Goal: Information Seeking & Learning: Learn about a topic

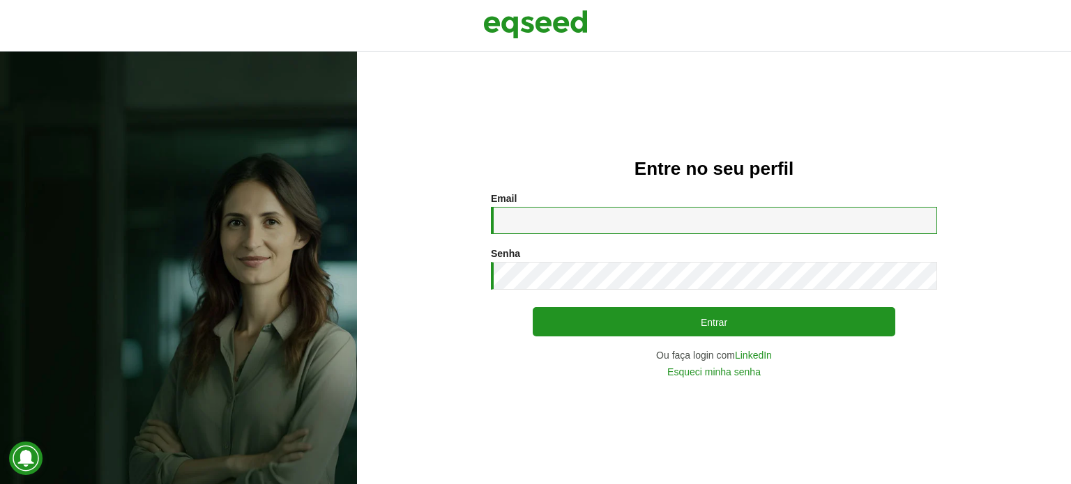
type input "**********"
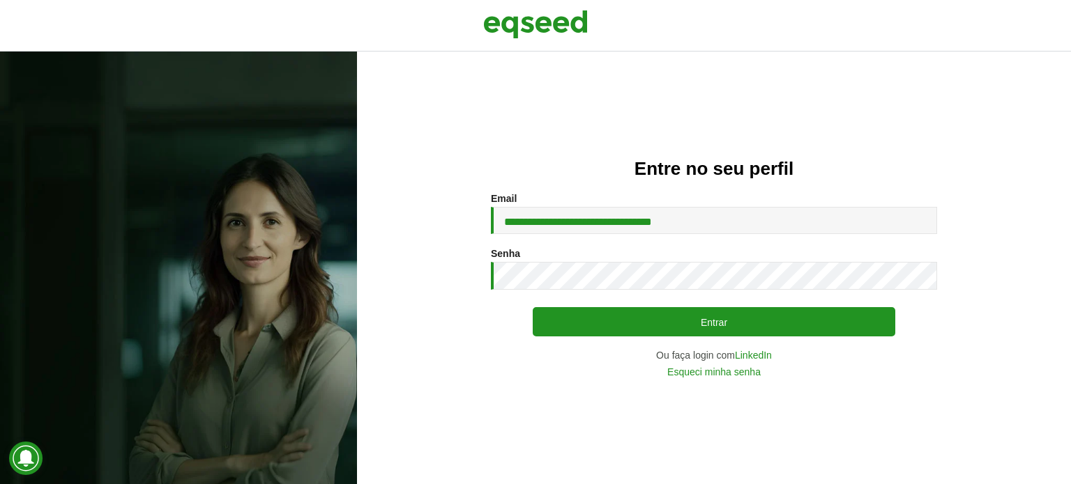
drag, startPoint x: 887, startPoint y: 79, endPoint x: 408, endPoint y: 224, distance: 500.5
click at [887, 79] on div "**********" at bounding box center [714, 268] width 714 height 433
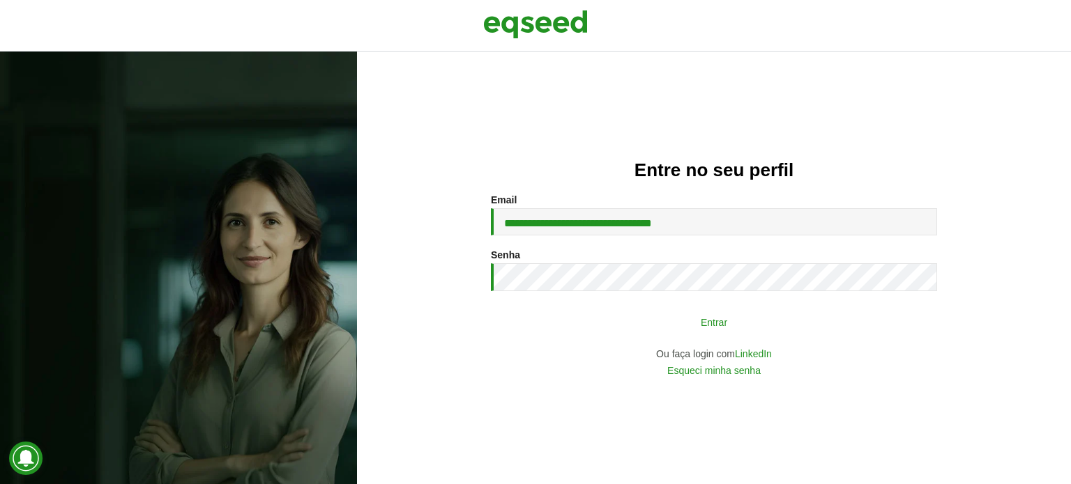
click at [668, 317] on button "Entrar" at bounding box center [714, 322] width 362 height 26
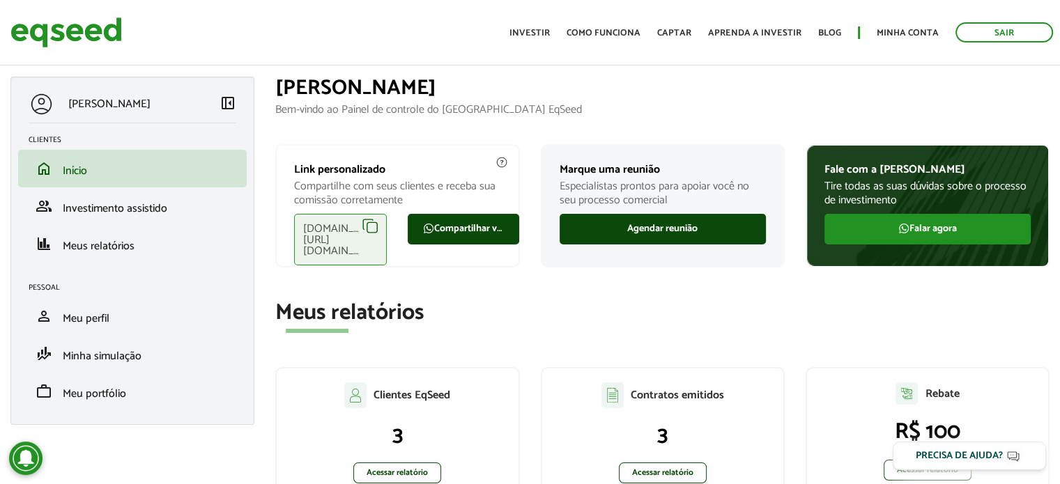
click at [747, 342] on section "Meus relatórios Clientes EqSeed 3 Acessar relatório Contratos emitidos 3 Acessa…" at bounding box center [662, 407] width 774 height 212
click at [717, 339] on section "Meus relatórios Clientes EqSeed 3 Acessar relatório Contratos emitidos 3 Acessa…" at bounding box center [662, 407] width 774 height 212
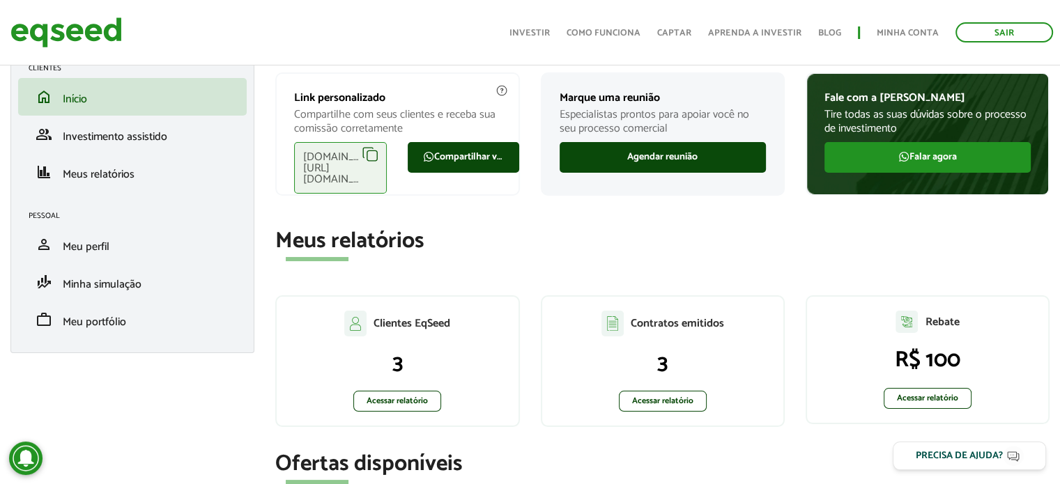
scroll to position [139, 0]
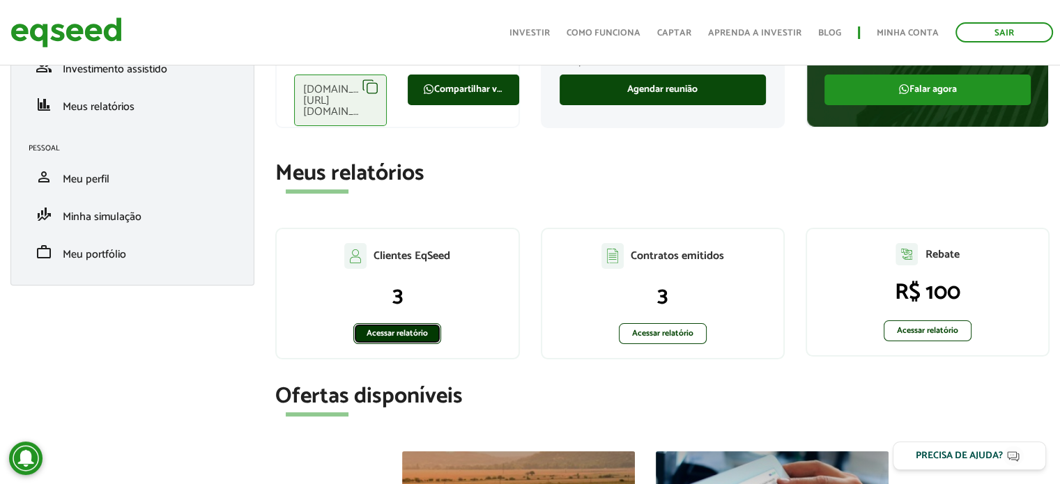
click at [424, 340] on link "Acessar relatório" at bounding box center [397, 333] width 88 height 21
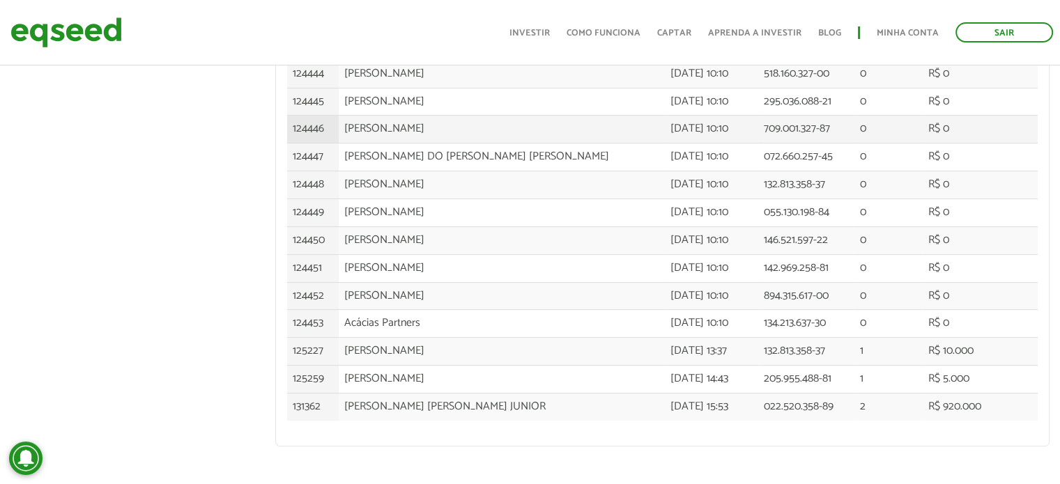
click at [720, 116] on td "[DATE] 10:10" at bounding box center [712, 130] width 94 height 28
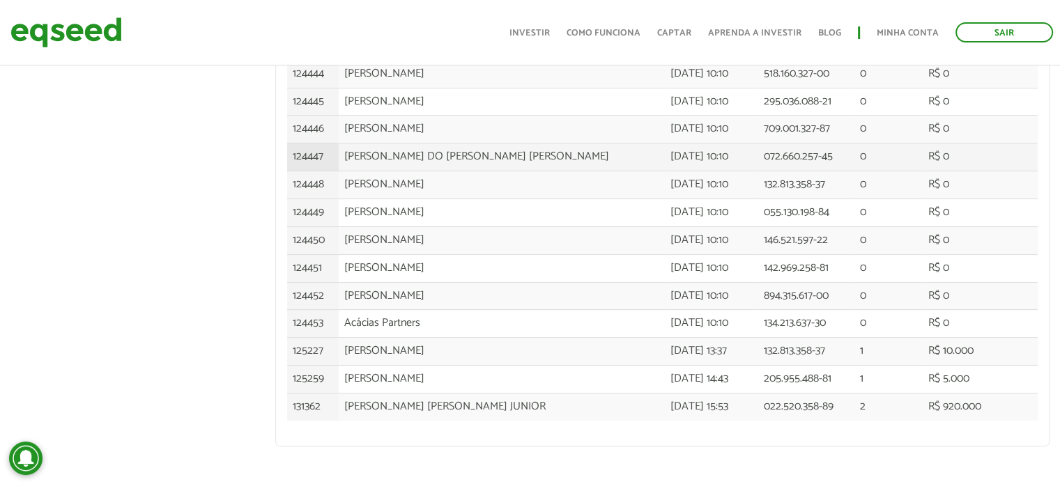
click at [817, 164] on td "072.660.257-45" at bounding box center [805, 158] width 95 height 28
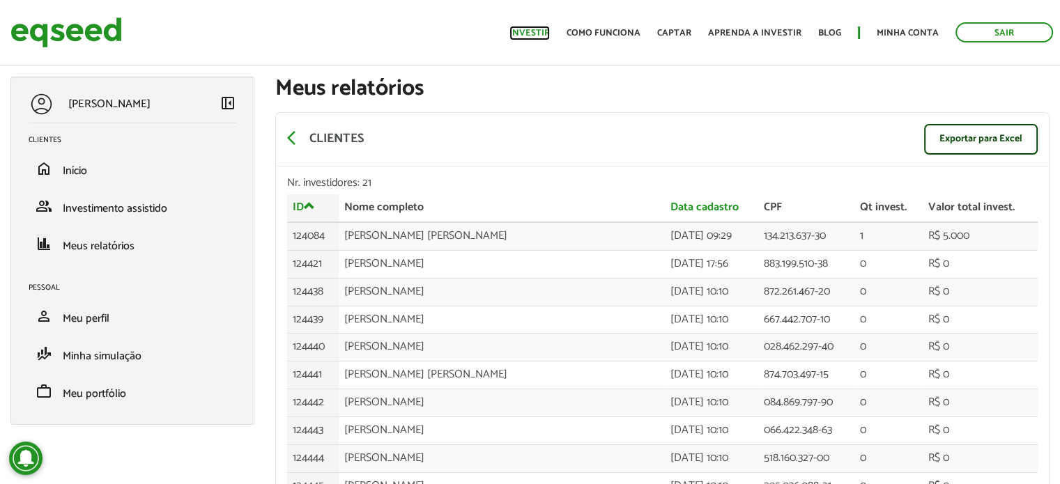
click at [546, 35] on link "Investir" at bounding box center [530, 33] width 40 height 9
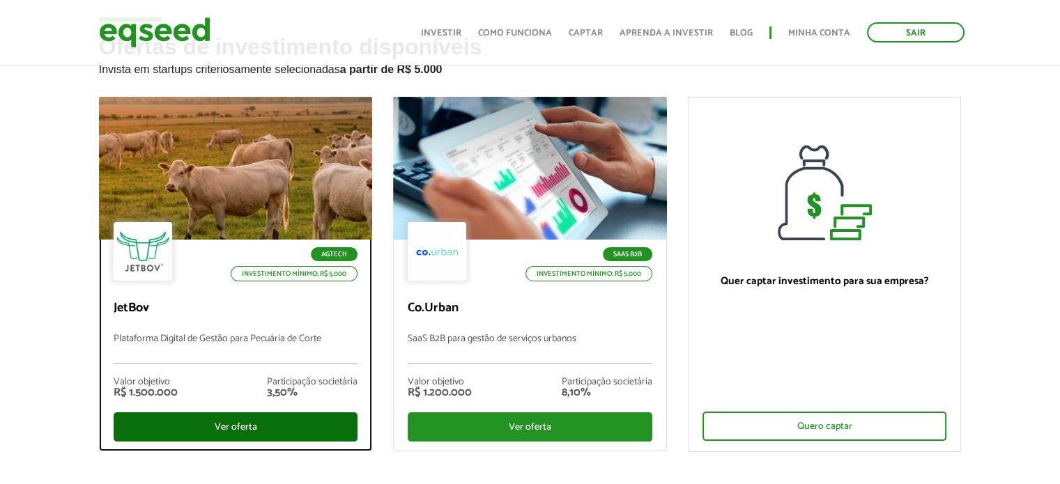
click at [296, 422] on div "Ver oferta" at bounding box center [236, 427] width 245 height 29
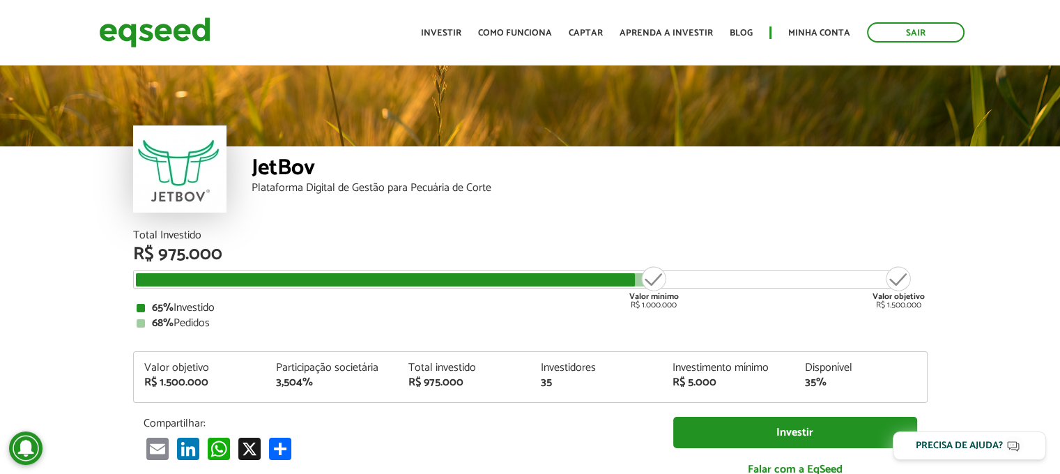
drag, startPoint x: 137, startPoint y: 235, endPoint x: 250, endPoint y: 324, distance: 143.9
click at [250, 324] on div "Total Investido R$ 975.000 Valor mínimo R$ 1.000.000 Valor objetivo R$ 1.500.00…" at bounding box center [530, 279] width 795 height 99
click at [446, 29] on link "Investir" at bounding box center [441, 33] width 40 height 9
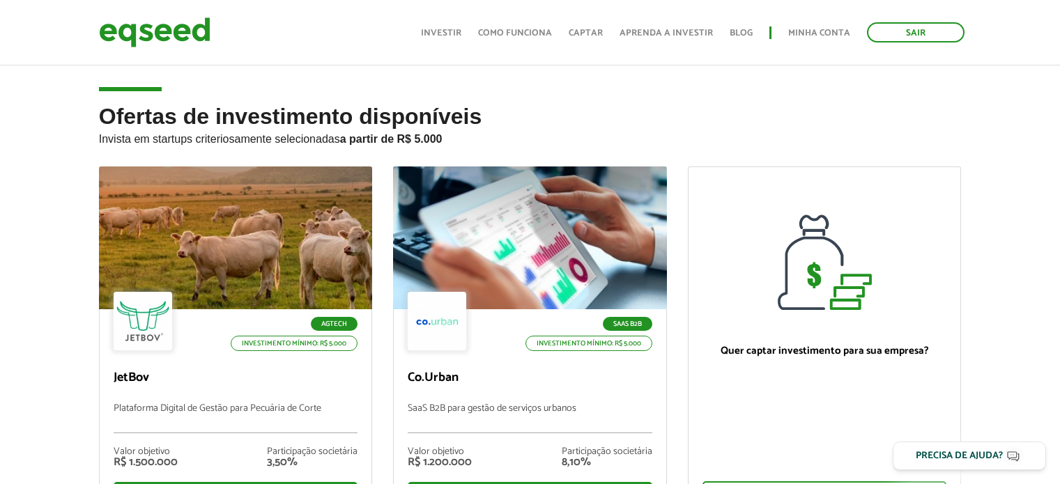
scroll to position [70, 0]
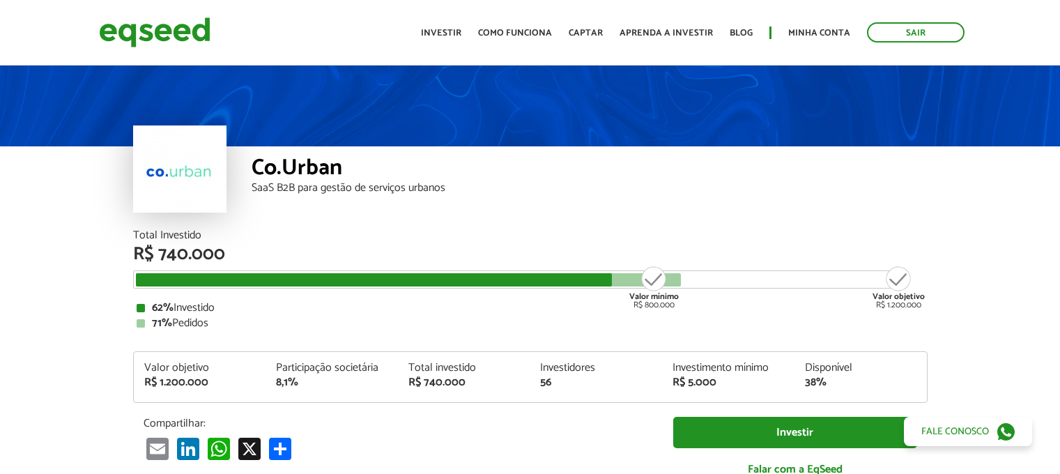
click at [257, 332] on div "Total Investido R$ 740.000 Valor mínimo R$ 800.000 Valor objetivo R$ 1.200.000 …" at bounding box center [530, 360] width 795 height 261
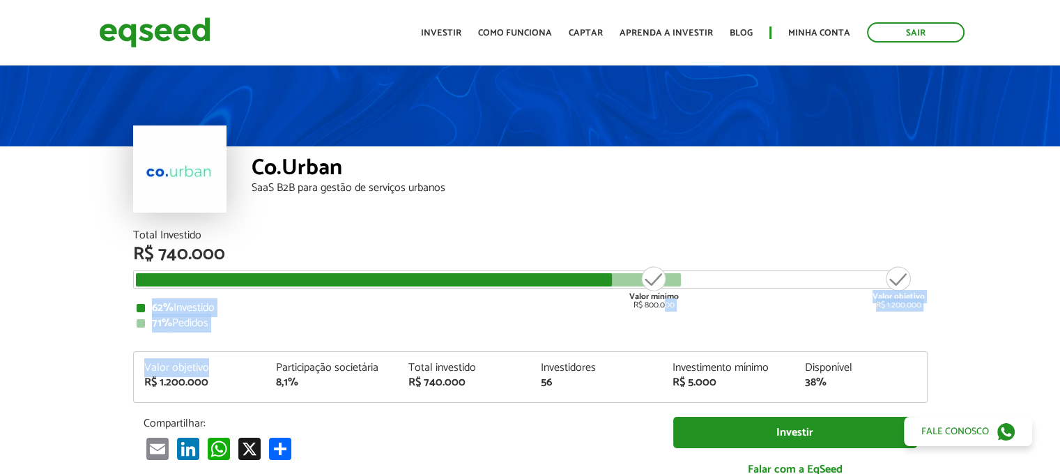
click at [257, 332] on div "Total Investido R$ 740.000 Valor mínimo R$ 800.000 Valor objetivo R$ 1.200.000 …" at bounding box center [530, 360] width 795 height 261
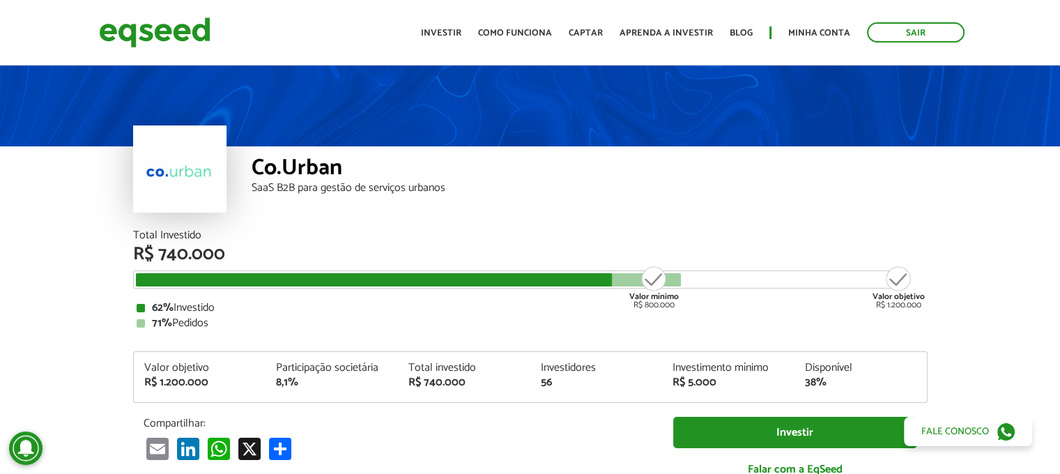
click at [871, 174] on div "Co.Urban" at bounding box center [590, 170] width 676 height 26
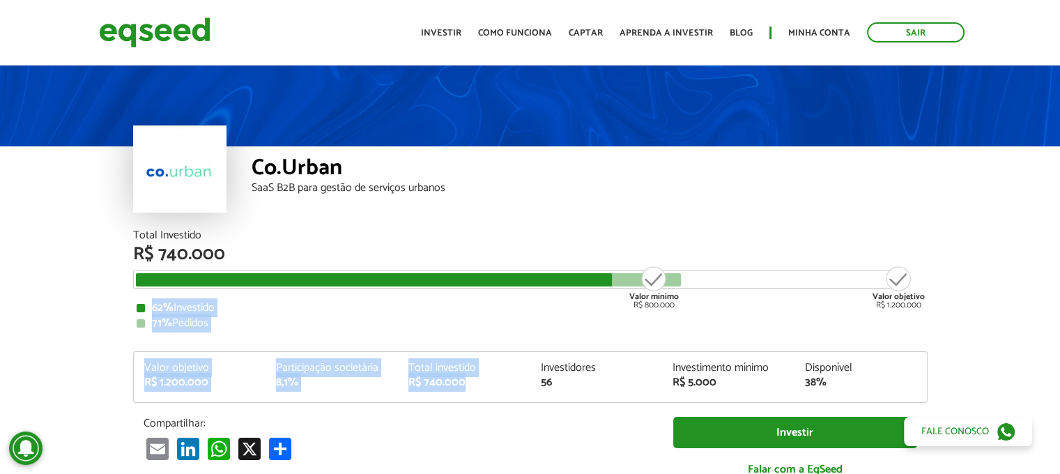
drag, startPoint x: 142, startPoint y: 310, endPoint x: 465, endPoint y: 390, distance: 332.4
click at [465, 390] on div "Total Investido R$ 740.000 Valor mínimo R$ 800.000 Valor objetivo R$ 1.200.000 …" at bounding box center [530, 360] width 795 height 261
click at [465, 390] on div "Valor objetivo R$ 1.200.000 Participação societária 8,1% Total investido R$ 740…" at bounding box center [530, 382] width 793 height 40
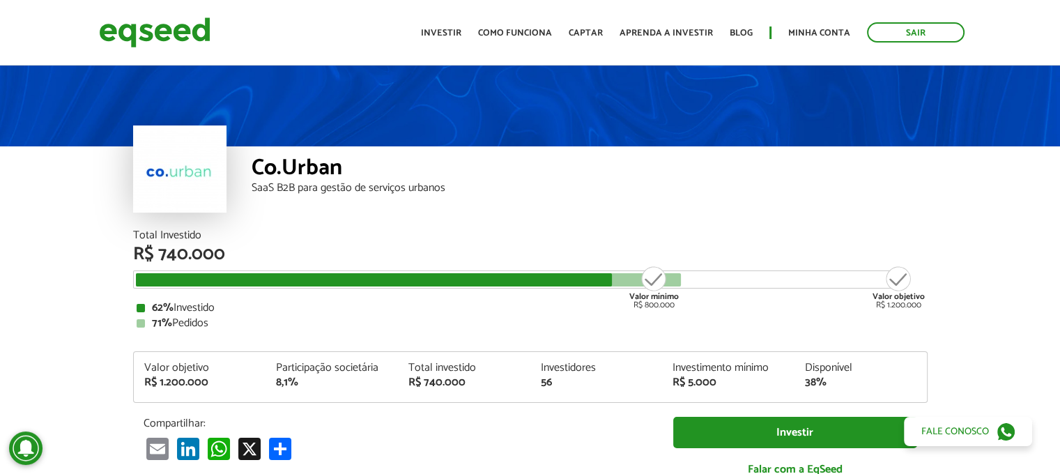
click at [465, 390] on div "Valor objetivo R$ 1.200.000 Participação societária 8,1% Total investido R$ 740…" at bounding box center [530, 382] width 793 height 40
drag, startPoint x: 974, startPoint y: 305, endPoint x: 195, endPoint y: 206, distance: 784.8
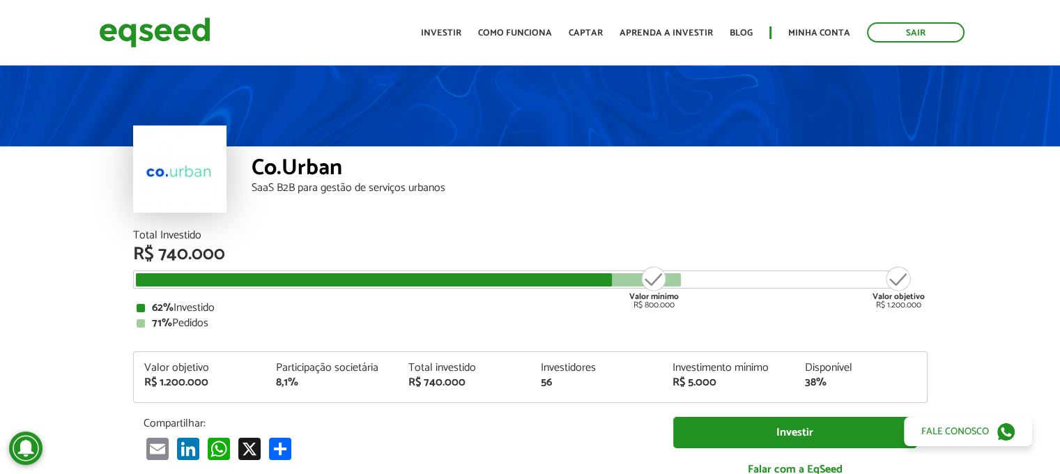
click at [793, 194] on div "Co.Urban SaaS B2B para gestão de serviços urbanos" at bounding box center [590, 188] width 676 height 84
click at [700, 208] on div "Co.Urban SaaS B2B para gestão de serviços urbanos" at bounding box center [590, 188] width 676 height 84
click at [820, 229] on div "Co.Urban SaaS B2B para gestão de serviços urbanos" at bounding box center [590, 188] width 676 height 84
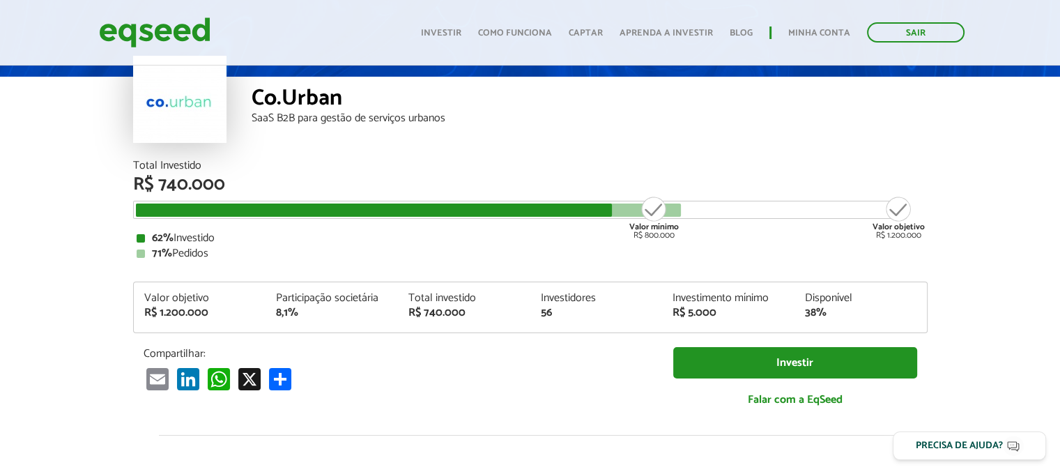
click at [450, 22] on ul "Início Investir Como funciona Captar Aprenda a investir Blog Minha conta Sair" at bounding box center [693, 32] width 558 height 20
click at [707, 130] on div "Co.Urban SaaS B2B para gestão de serviços urbanos" at bounding box center [590, 119] width 676 height 84
